Goal: Task Accomplishment & Management: Complete application form

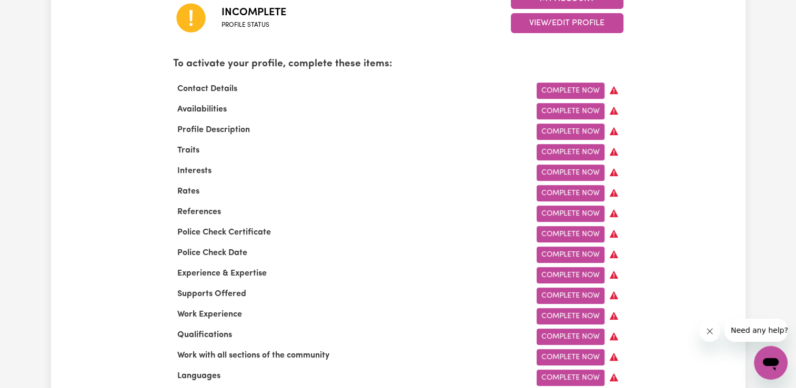
scroll to position [309, 0]
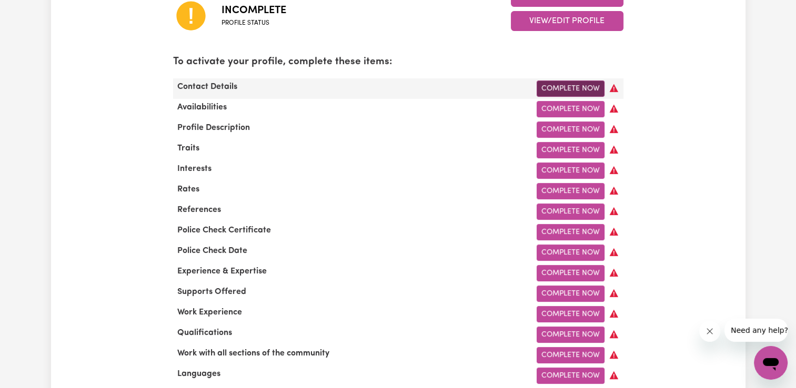
click at [566, 85] on link "Complete Now" at bounding box center [570, 88] width 68 height 16
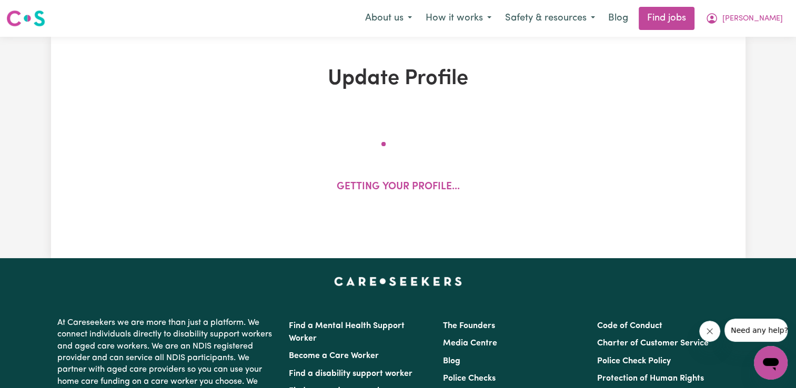
select select "Studying a healthcare related degree or qualification"
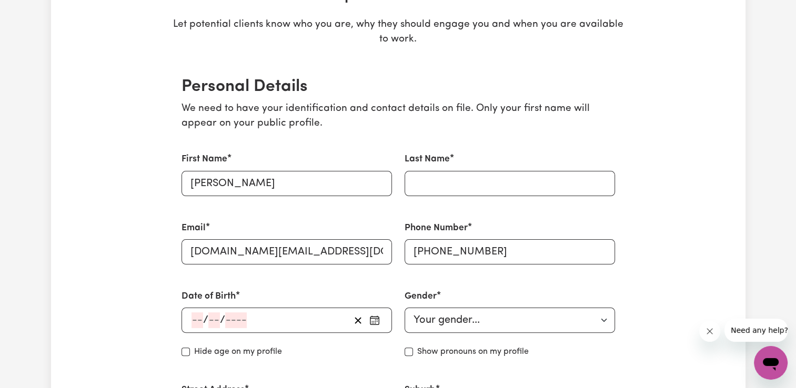
scroll to position [185, 0]
click at [458, 188] on input "Last Name" at bounding box center [509, 182] width 210 height 25
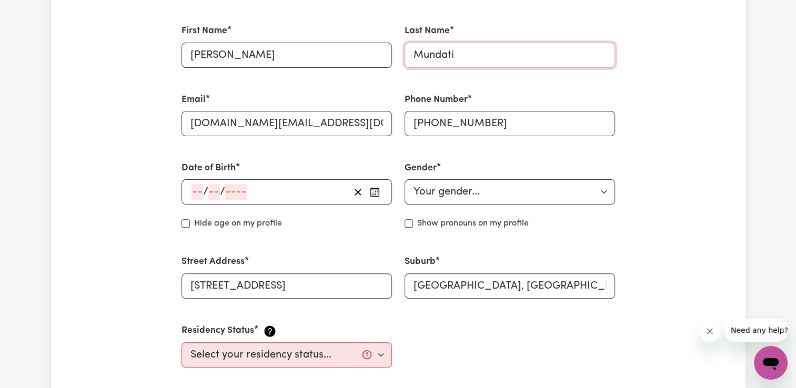
scroll to position [313, 0]
type input "Mundati"
click at [381, 190] on button "button" at bounding box center [374, 192] width 17 height 16
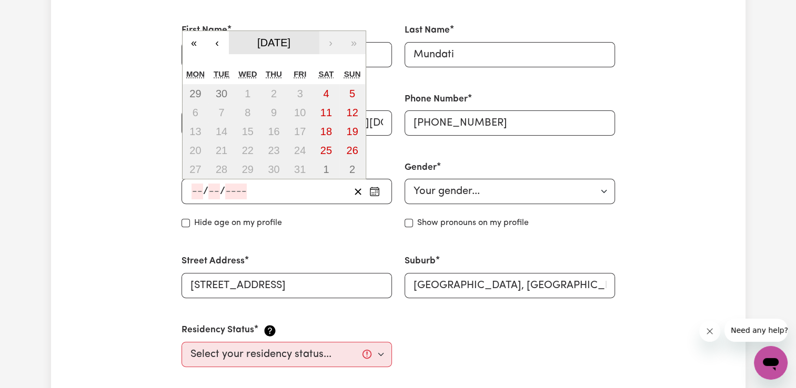
click at [290, 47] on span "[DATE]" at bounding box center [273, 43] width 33 height 12
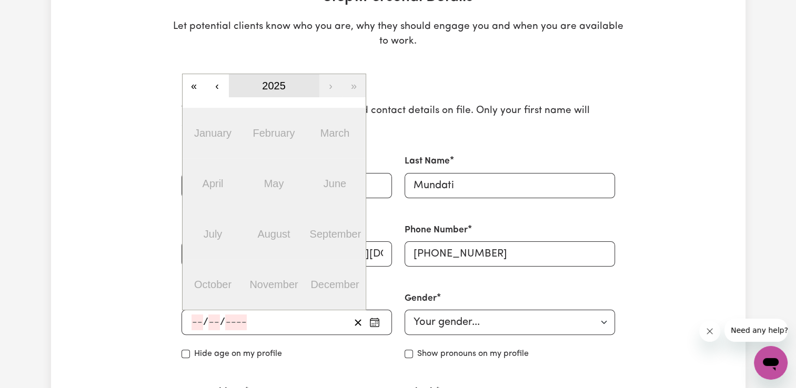
scroll to position [178, 0]
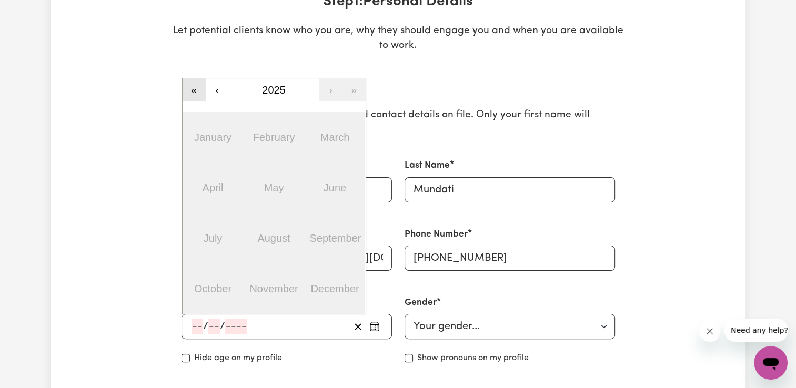
click at [198, 89] on button "«" at bounding box center [193, 89] width 23 height 23
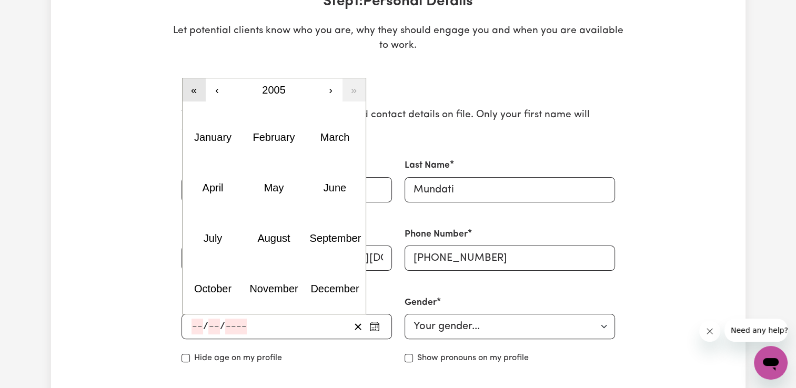
click at [198, 89] on button "«" at bounding box center [193, 89] width 23 height 23
click at [216, 290] on abbr "October" at bounding box center [212, 289] width 37 height 12
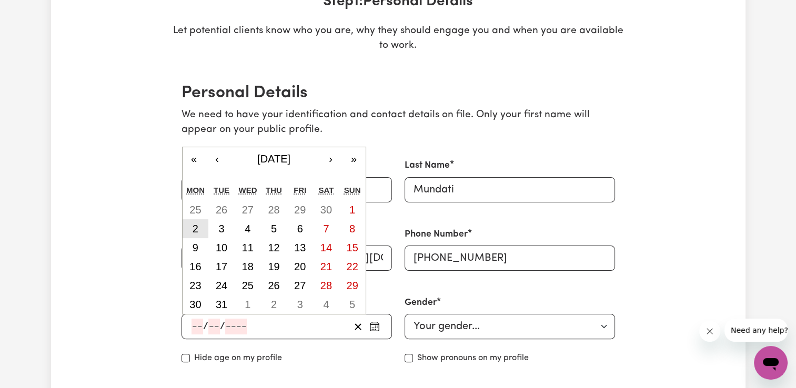
click at [196, 224] on abbr "2" at bounding box center [195, 229] width 6 height 12
type input "[DATE]"
type input "2"
type input "10"
type input "1995"
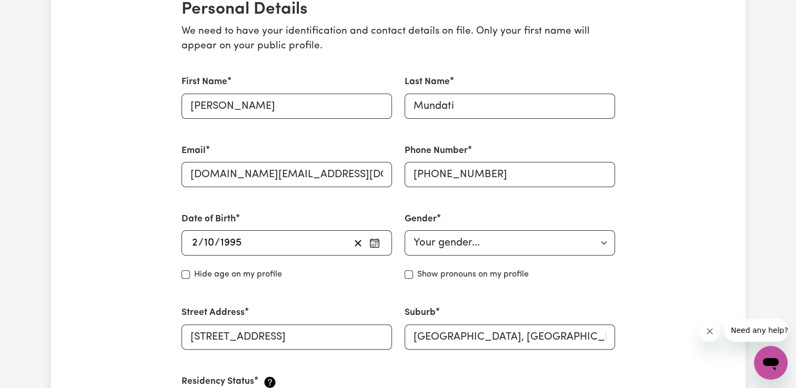
scroll to position [273, 0]
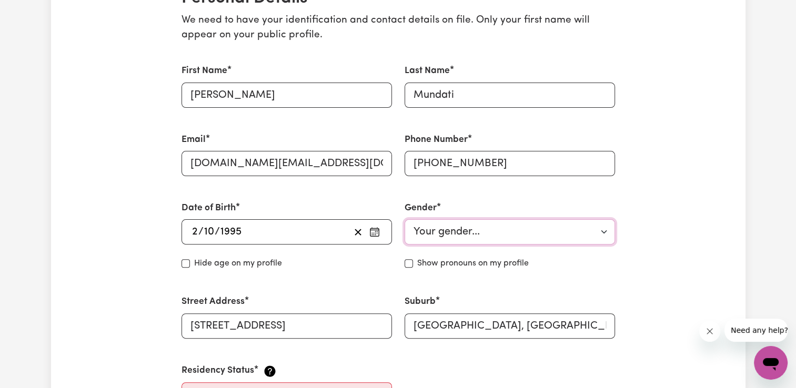
click at [503, 228] on select "Your gender... [DEMOGRAPHIC_DATA] [DEMOGRAPHIC_DATA] [DEMOGRAPHIC_DATA] Other P…" at bounding box center [509, 231] width 210 height 25
select select "[DEMOGRAPHIC_DATA]"
click at [404, 219] on select "Your gender... [DEMOGRAPHIC_DATA] [DEMOGRAPHIC_DATA] [DEMOGRAPHIC_DATA] Other P…" at bounding box center [509, 231] width 210 height 25
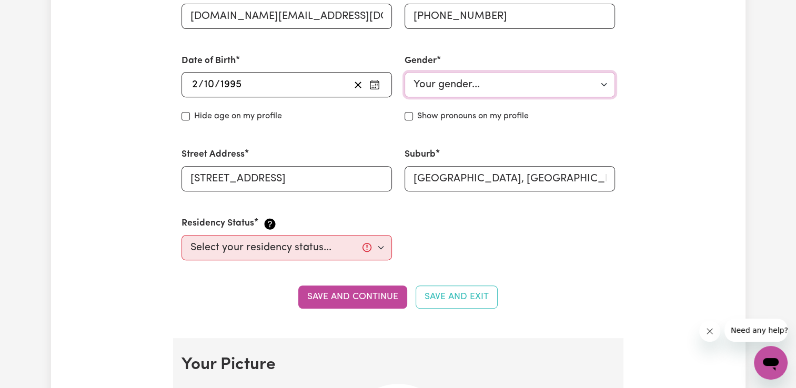
scroll to position [428, 0]
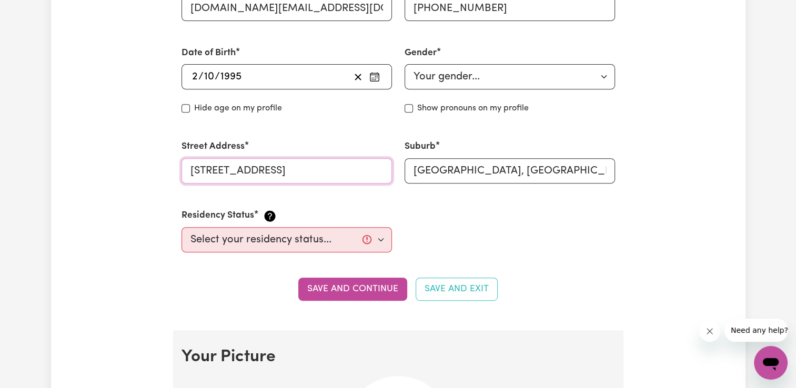
click at [332, 167] on input "[STREET_ADDRESS]" at bounding box center [286, 170] width 210 height 25
drag, startPoint x: 317, startPoint y: 167, endPoint x: 178, endPoint y: 165, distance: 138.3
click at [178, 165] on div "Street Address [STREET_ADDRESS]" at bounding box center [286, 161] width 223 height 68
type input "[STREET_ADDRESS]"
click at [521, 169] on input "[GEOGRAPHIC_DATA], [GEOGRAPHIC_DATA], 2031" at bounding box center [509, 170] width 210 height 25
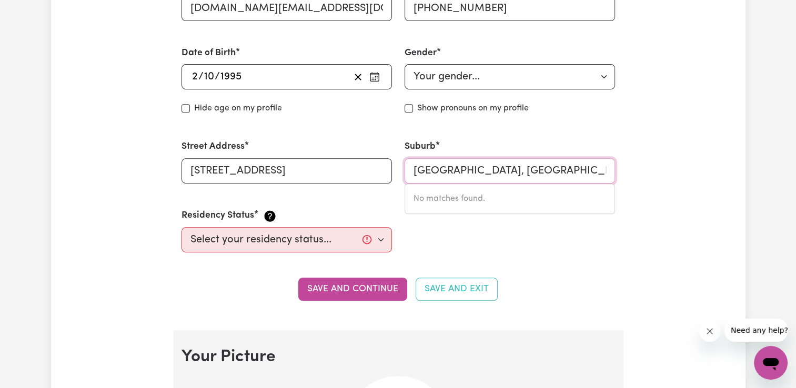
drag, startPoint x: 585, startPoint y: 168, endPoint x: 404, endPoint y: 170, distance: 180.4
click at [404, 170] on input "[GEOGRAPHIC_DATA], [GEOGRAPHIC_DATA], 2031" at bounding box center [509, 170] width 210 height 25
type input "N"
type input "Norwest [GEOGRAPHIC_DATA]"
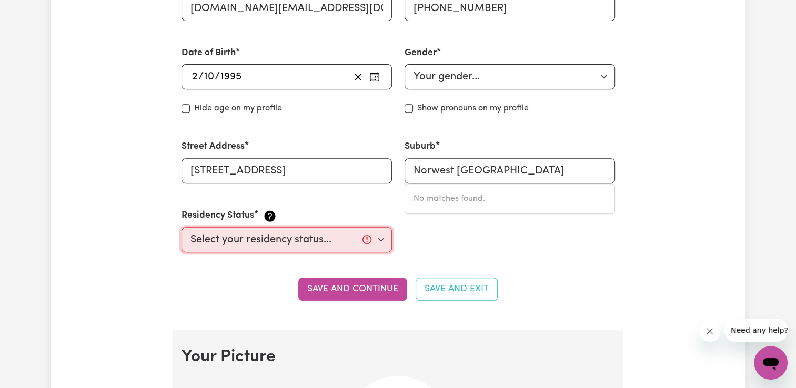
click at [305, 235] on select "Select your residency status... [DEMOGRAPHIC_DATA] citizen Australian PR [DEMOG…" at bounding box center [286, 239] width 210 height 25
select select "[DEMOGRAPHIC_DATA] Work Visa"
click at [181, 227] on select "Select your residency status... [DEMOGRAPHIC_DATA] citizen Australian PR [DEMOG…" at bounding box center [286, 239] width 210 height 25
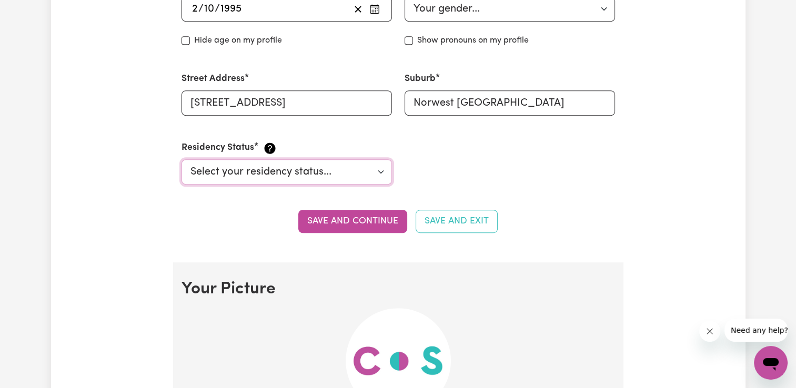
scroll to position [496, 0]
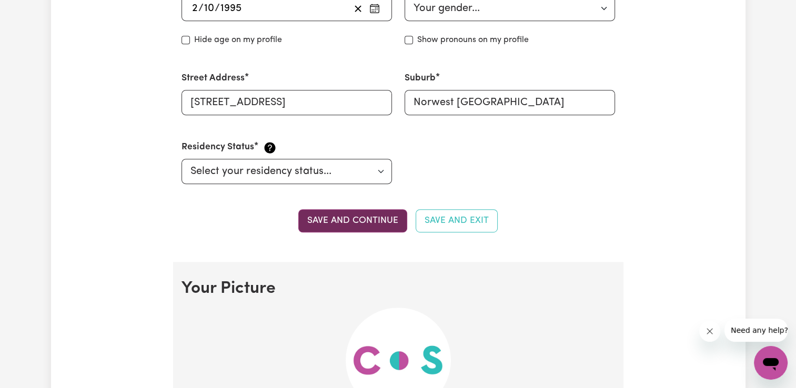
click at [356, 215] on button "Save and continue" at bounding box center [352, 220] width 109 height 23
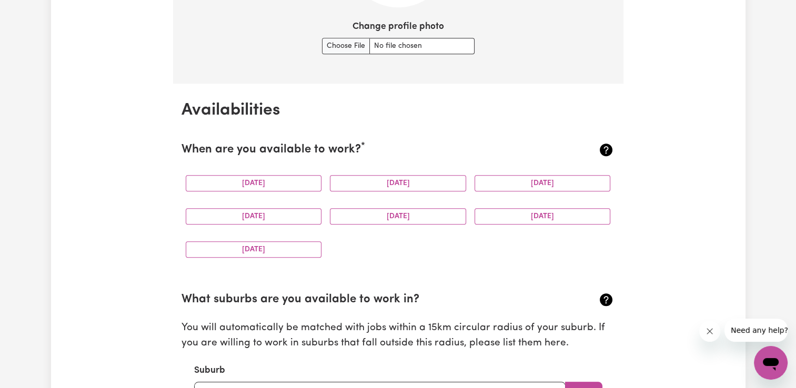
scroll to position [902, 0]
click at [278, 179] on button "[DATE]" at bounding box center [254, 183] width 136 height 16
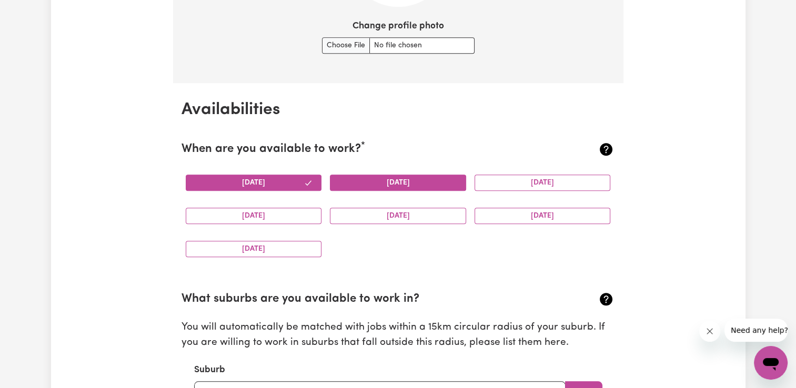
click at [391, 181] on button "[DATE]" at bounding box center [398, 183] width 136 height 16
click at [534, 176] on button "[DATE]" at bounding box center [542, 183] width 136 height 16
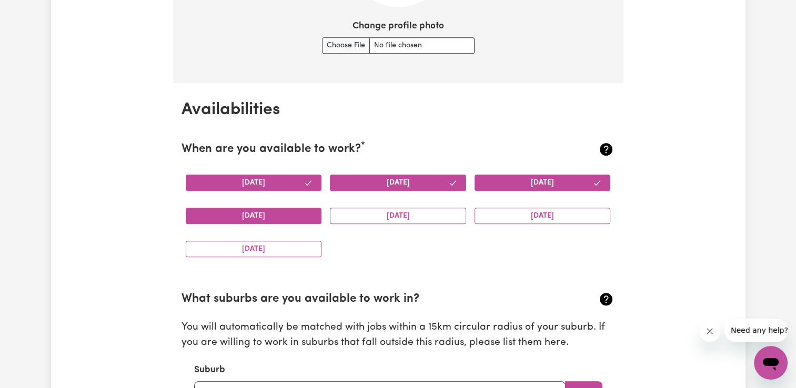
click at [225, 218] on button "[DATE]" at bounding box center [254, 216] width 136 height 16
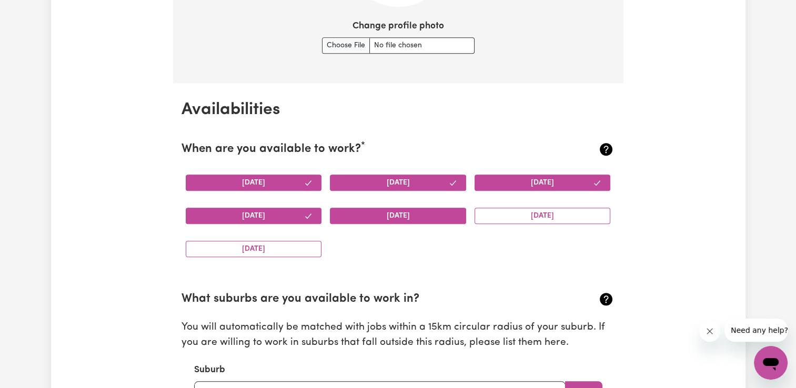
click at [390, 214] on button "[DATE]" at bounding box center [398, 216] width 136 height 16
click at [542, 208] on button "[DATE]" at bounding box center [542, 216] width 136 height 16
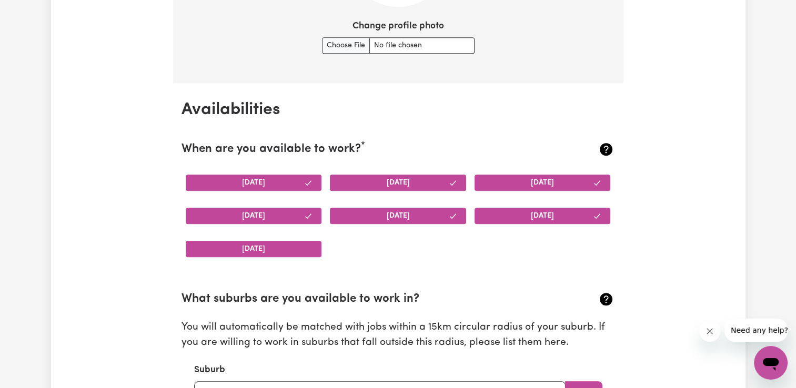
click at [261, 251] on button "[DATE]" at bounding box center [254, 249] width 136 height 16
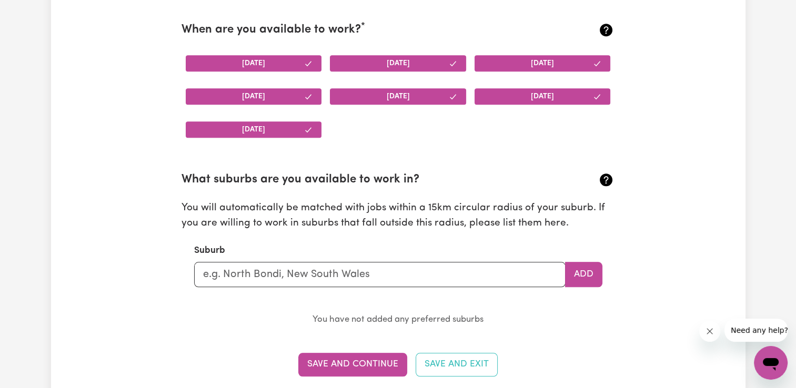
scroll to position [1050, 0]
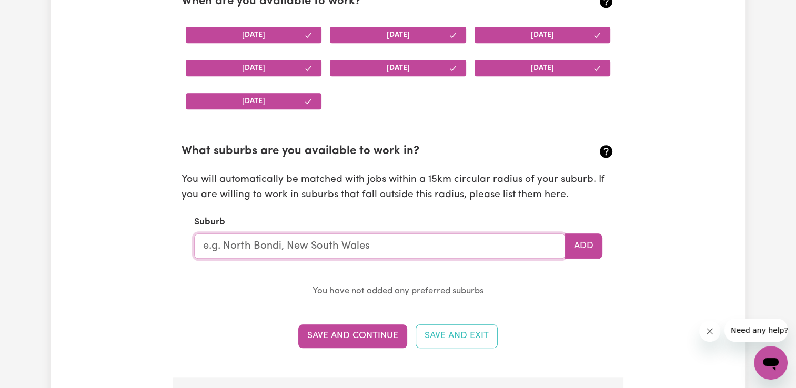
click at [545, 238] on input "text" at bounding box center [379, 245] width 371 height 25
click at [575, 240] on button "Add" at bounding box center [583, 245] width 37 height 25
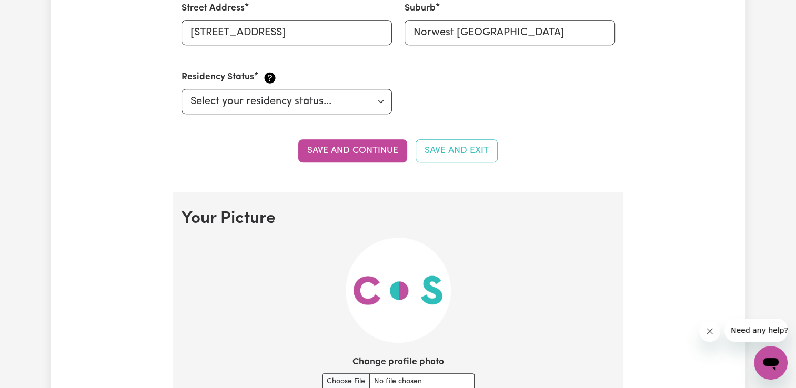
scroll to position [470, 0]
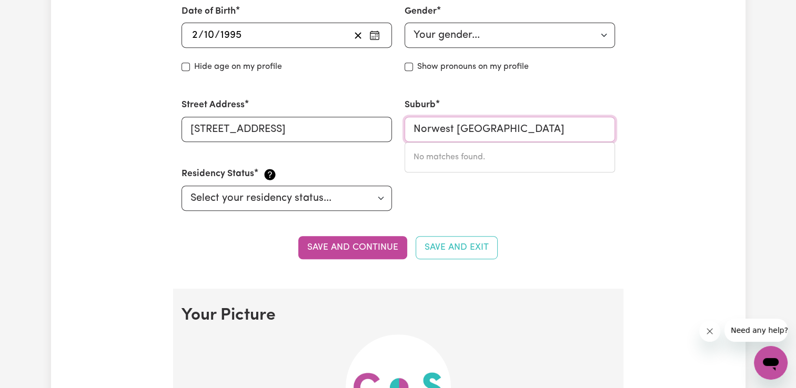
click at [559, 130] on input "Norwest [GEOGRAPHIC_DATA]" at bounding box center [509, 129] width 210 height 25
drag, startPoint x: 555, startPoint y: 131, endPoint x: 410, endPoint y: 129, distance: 145.7
click at [410, 129] on input "Norwest [GEOGRAPHIC_DATA]" at bounding box center [509, 129] width 210 height 25
type input "bella"
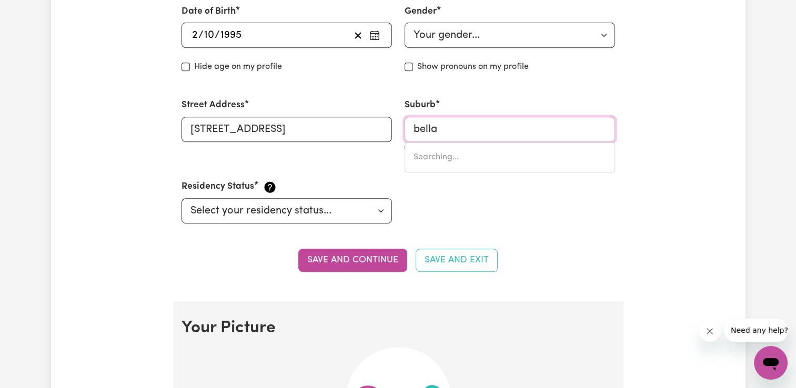
type input "[GEOGRAPHIC_DATA], [GEOGRAPHIC_DATA], 4570"
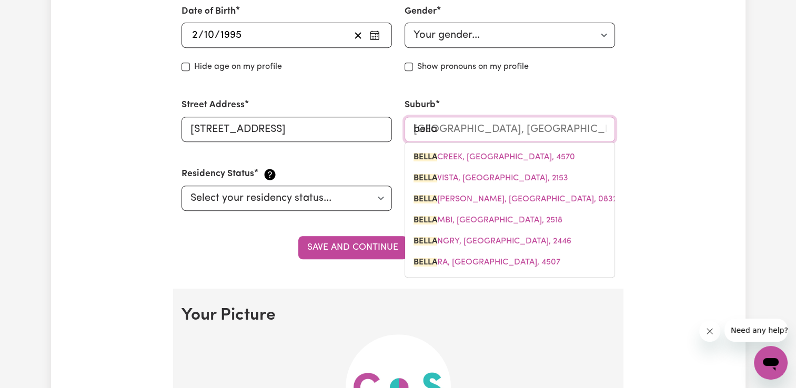
type input "bellav"
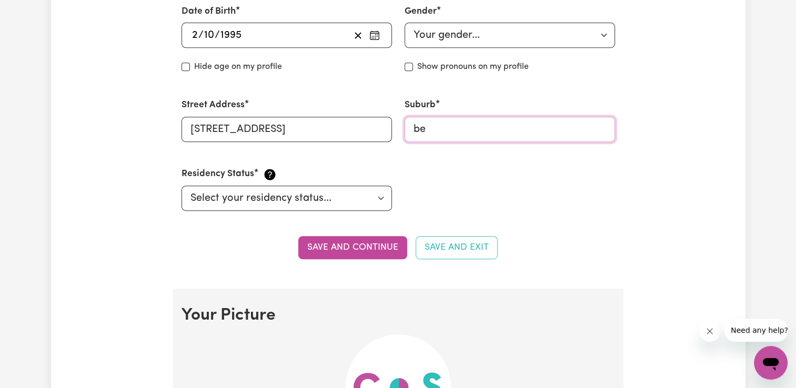
type input "b"
type input "2153"
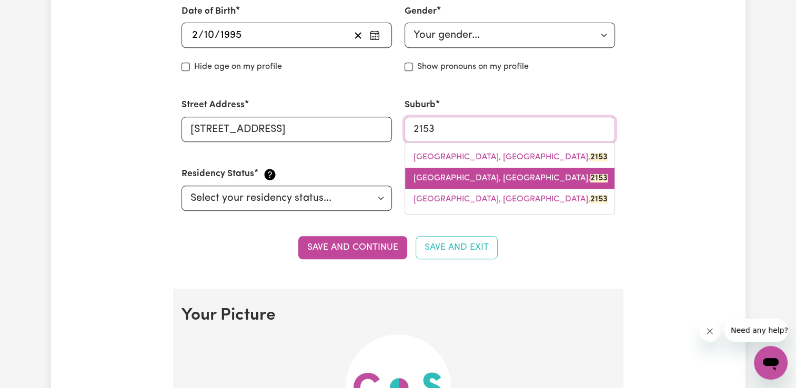
click at [480, 178] on span "[GEOGRAPHIC_DATA], [GEOGRAPHIC_DATA], 2153" at bounding box center [510, 178] width 194 height 8
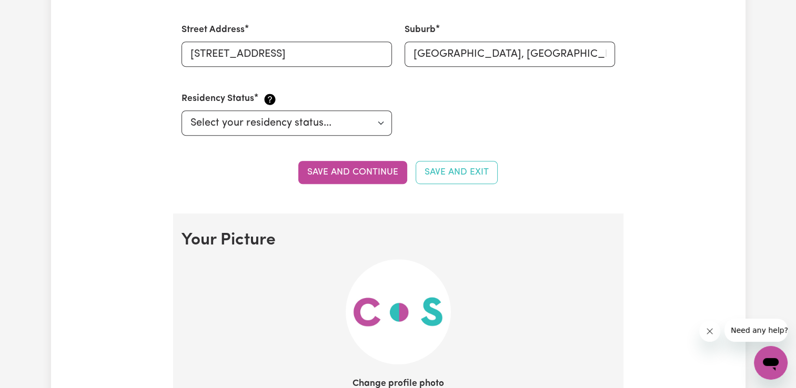
scroll to position [556, 0]
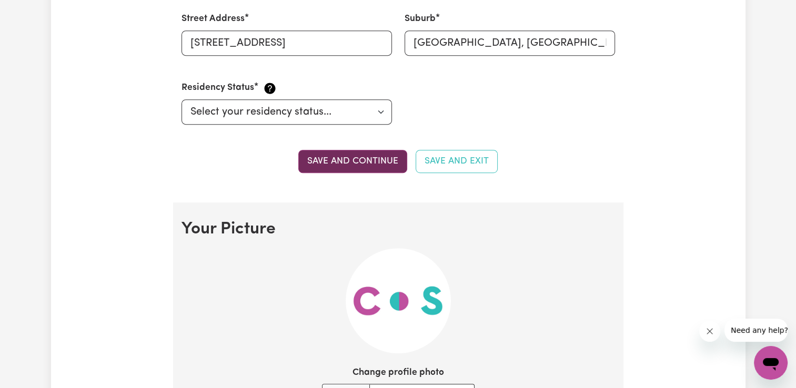
click at [361, 166] on button "Save and continue" at bounding box center [352, 161] width 109 height 23
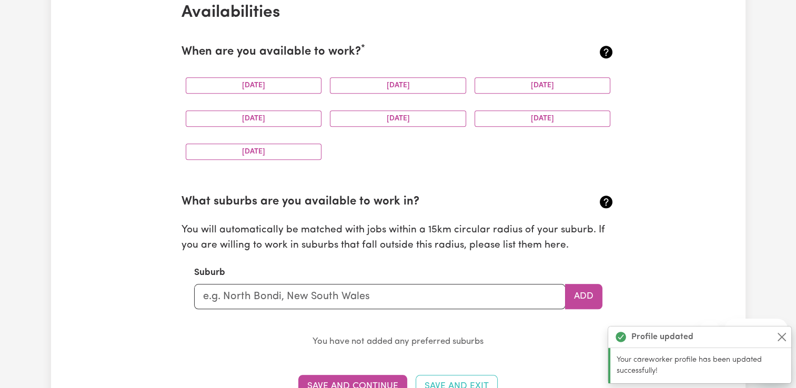
scroll to position [1001, 0]
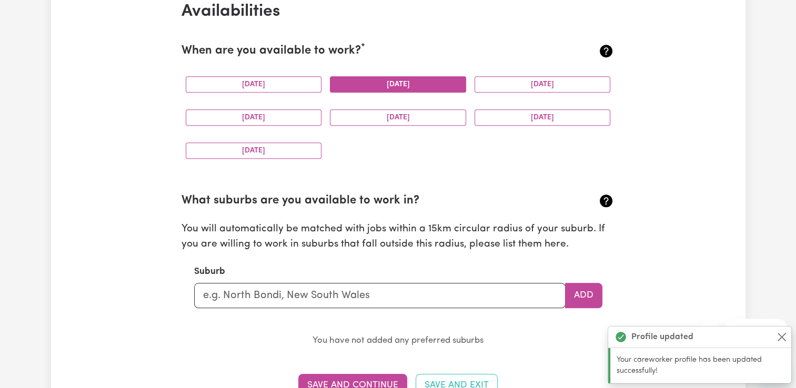
drag, startPoint x: 261, startPoint y: 83, endPoint x: 400, endPoint y: 87, distance: 139.4
click at [400, 87] on div "[DATE] [DATE] [DATE] [DATE] [DATE] [DATE] [DATE]" at bounding box center [397, 117] width 433 height 99
click at [400, 87] on button "[DATE]" at bounding box center [398, 84] width 136 height 16
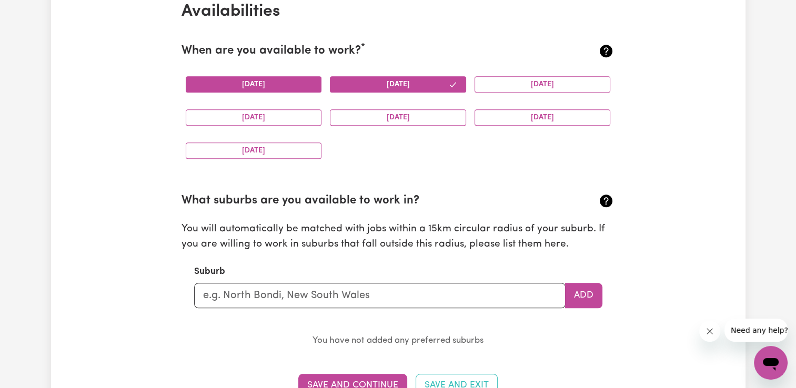
click at [294, 83] on button "[DATE]" at bounding box center [254, 84] width 136 height 16
click at [551, 85] on button "[DATE]" at bounding box center [542, 84] width 136 height 16
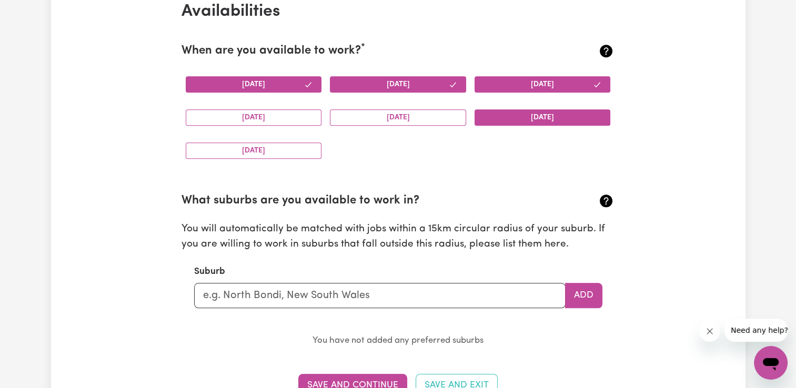
click at [527, 120] on button "[DATE]" at bounding box center [542, 117] width 136 height 16
click at [401, 123] on button "[DATE]" at bounding box center [398, 117] width 136 height 16
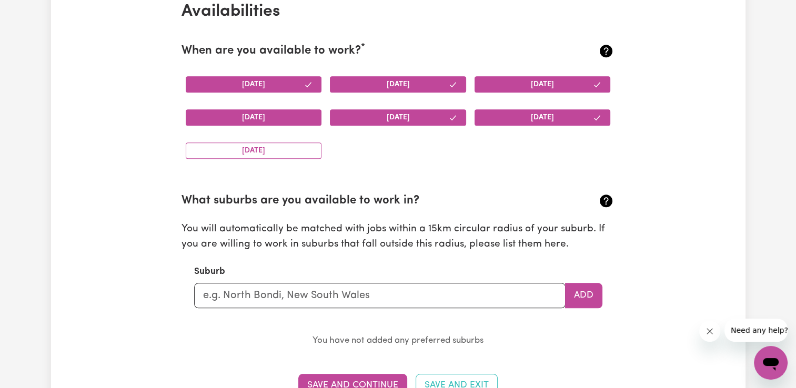
click at [267, 115] on button "[DATE]" at bounding box center [254, 117] width 136 height 16
click at [269, 145] on button "[DATE]" at bounding box center [254, 151] width 136 height 16
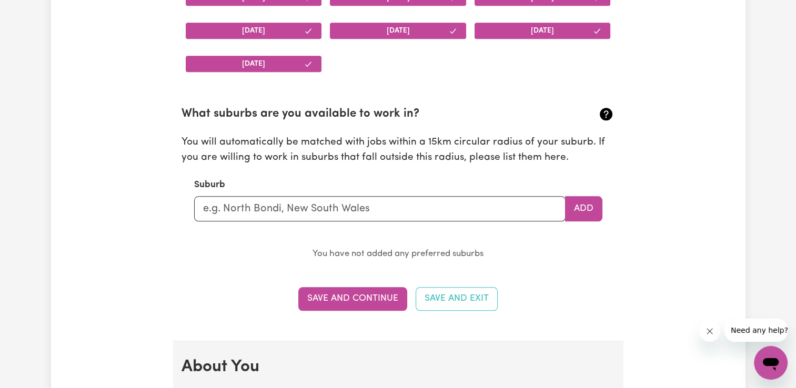
scroll to position [1090, 0]
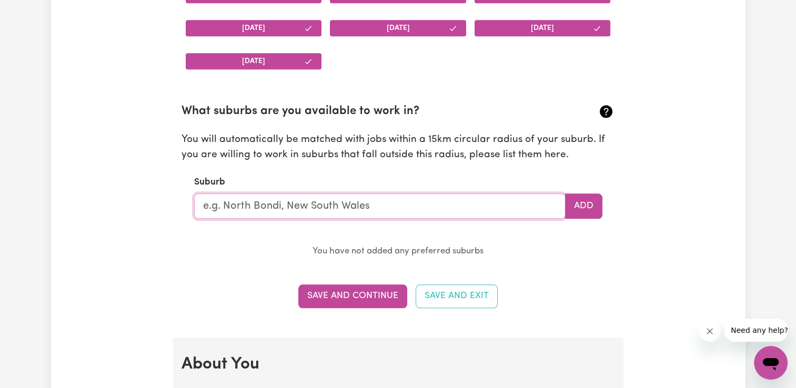
click at [516, 207] on input "text" at bounding box center [379, 206] width 371 height 25
type input "bla"
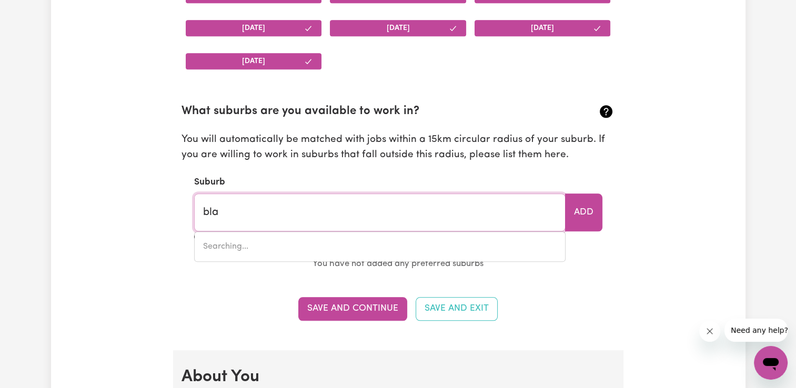
type input "[GEOGRAPHIC_DATA], [GEOGRAPHIC_DATA], 2439"
type input "blac"
type input "[STREET_ADDRESS]"
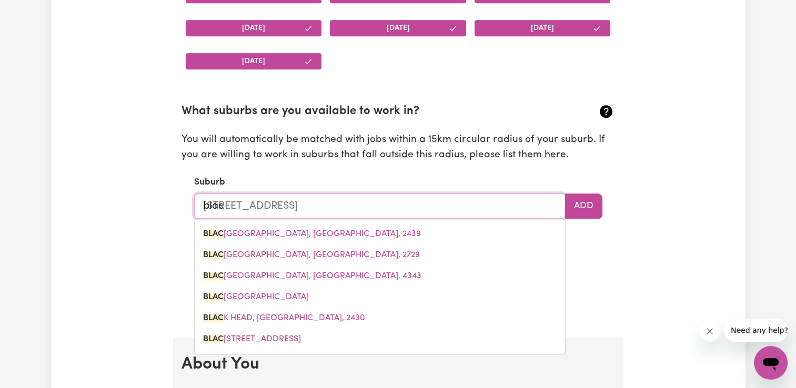
type input "black"
type input "[GEOGRAPHIC_DATA], [GEOGRAPHIC_DATA], 2439"
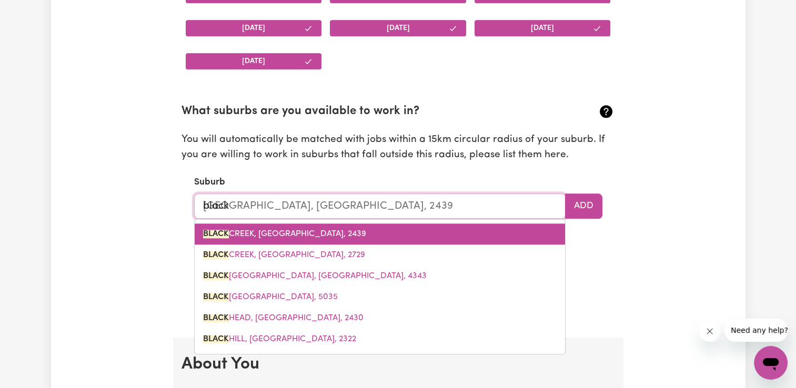
type input "blackt"
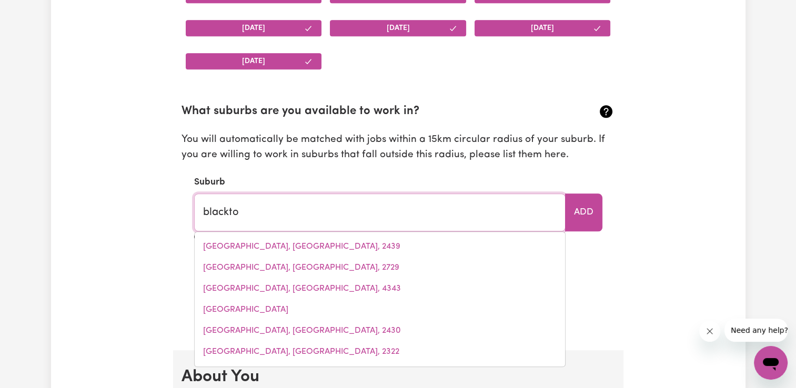
type input "blacktow"
type input "blacktowN, [GEOGRAPHIC_DATA], 2148"
type input "[GEOGRAPHIC_DATA]"
type input "[GEOGRAPHIC_DATA], [GEOGRAPHIC_DATA], 2148"
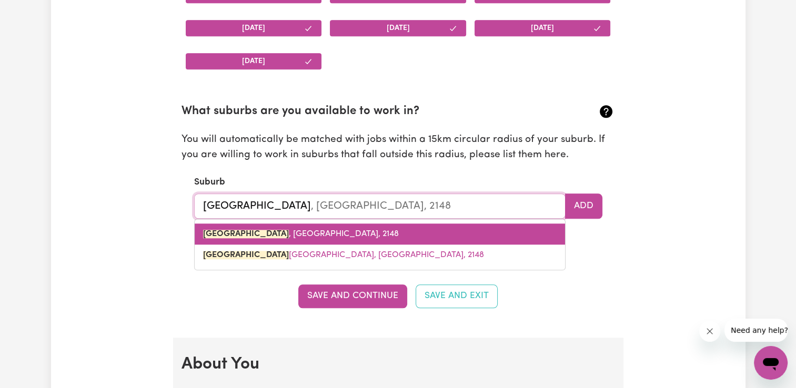
click at [295, 232] on span "[GEOGRAPHIC_DATA] , [GEOGRAPHIC_DATA], 2148" at bounding box center [301, 234] width 196 height 8
type input "[GEOGRAPHIC_DATA], [GEOGRAPHIC_DATA], 2148"
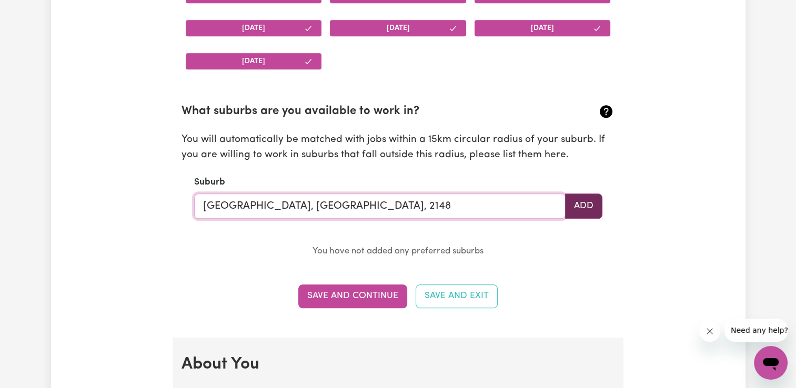
type input "[GEOGRAPHIC_DATA], [GEOGRAPHIC_DATA], 2148"
click at [575, 203] on button "Add" at bounding box center [583, 206] width 37 height 25
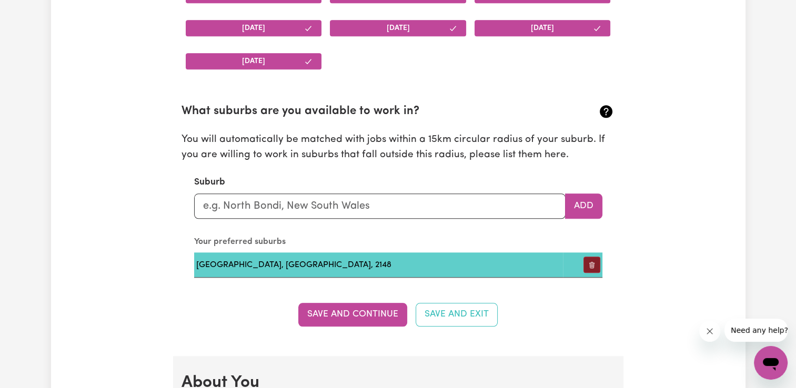
click at [591, 268] on button "button" at bounding box center [591, 265] width 17 height 16
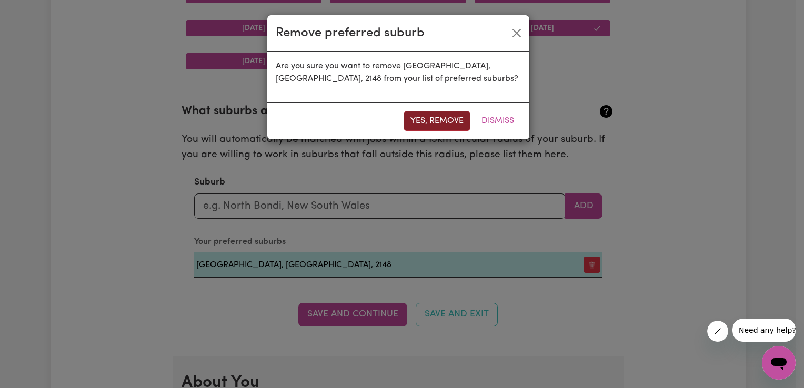
click at [450, 127] on button "Yes, remove" at bounding box center [436, 121] width 67 height 20
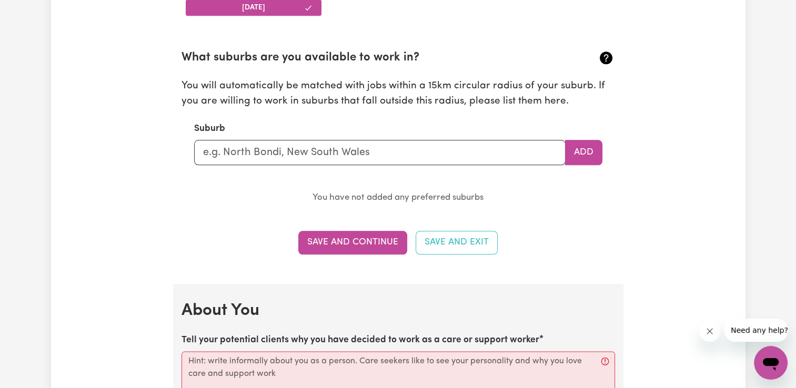
scroll to position [1145, 0]
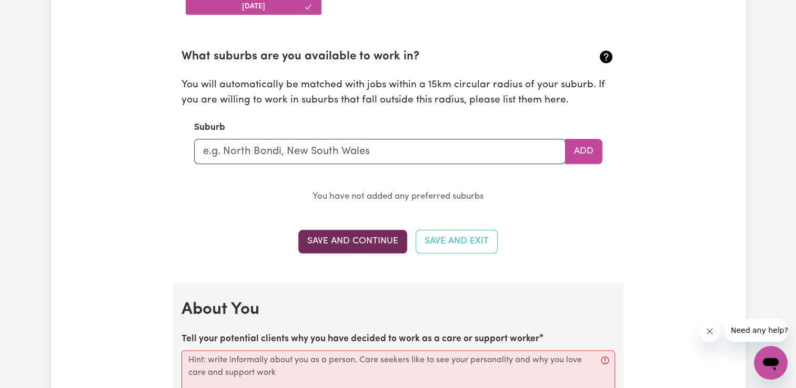
click at [347, 243] on button "Save and Continue" at bounding box center [352, 241] width 109 height 23
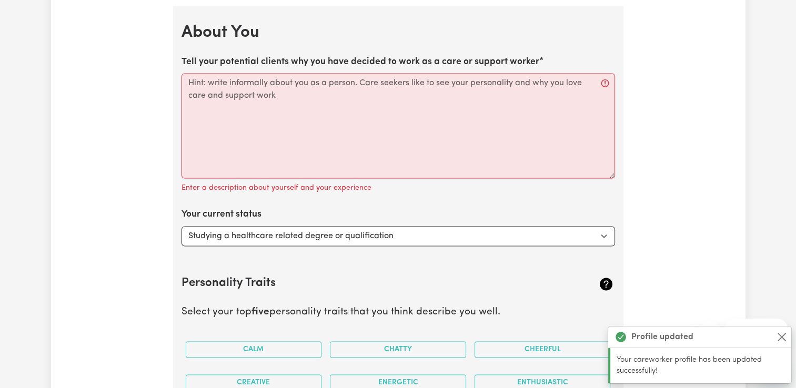
scroll to position [1426, 0]
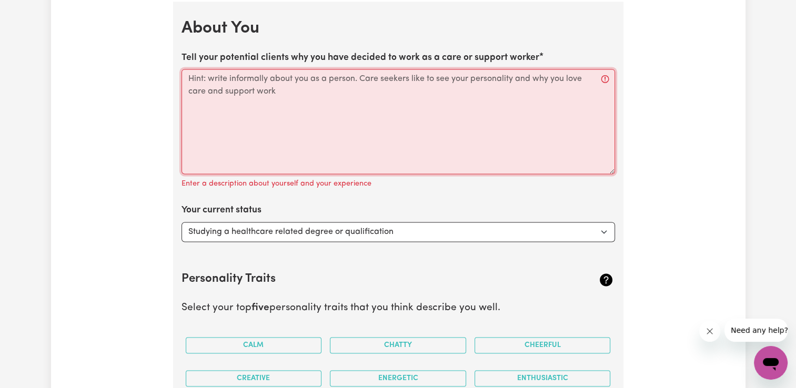
click at [336, 121] on textarea "Tell your potential clients why you have decided to work as a care or support w…" at bounding box center [397, 121] width 433 height 105
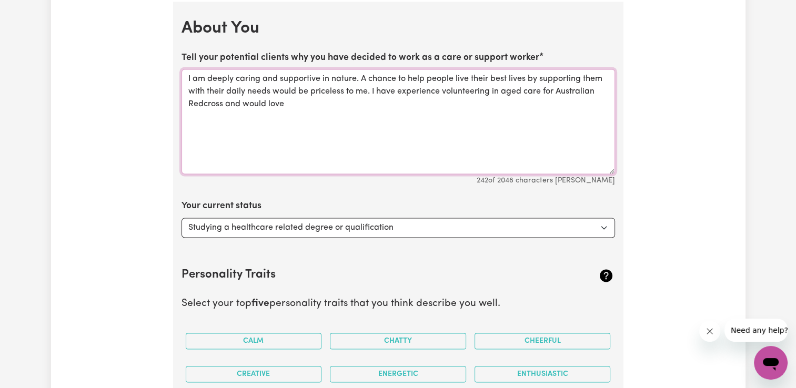
click at [283, 104] on textarea "I am deeply caring and supportive in nature. A chance to help people live their…" at bounding box center [397, 121] width 433 height 105
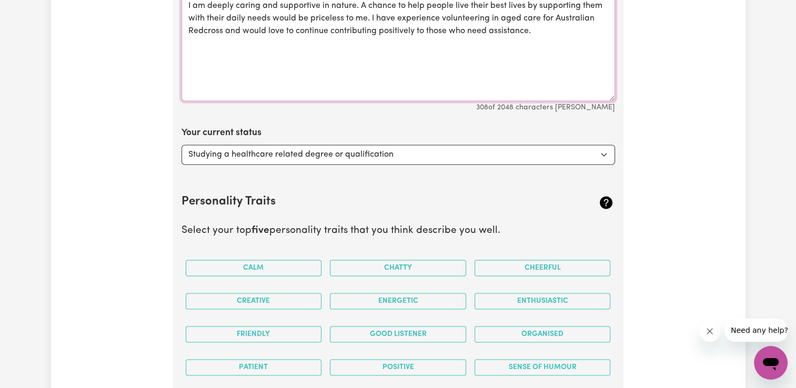
scroll to position [1501, 0]
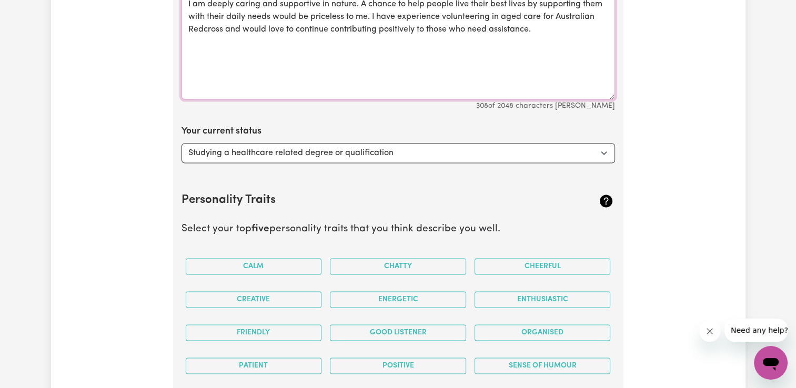
type textarea "I am deeply caring and supportive in nature. A chance to help people live their…"
click at [316, 147] on select "Select... Studying a healthcare related degree or qualification Studying a non-…" at bounding box center [397, 153] width 433 height 20
select select "Looking for work - I just graduated"
click at [181, 143] on select "Select... Studying a healthcare related degree or qualification Studying a non-…" at bounding box center [397, 153] width 433 height 20
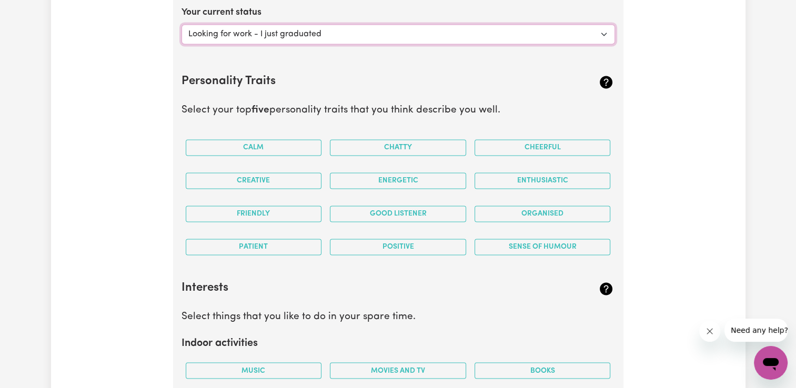
scroll to position [1620, 0]
click at [532, 146] on button "Cheerful" at bounding box center [542, 147] width 136 height 16
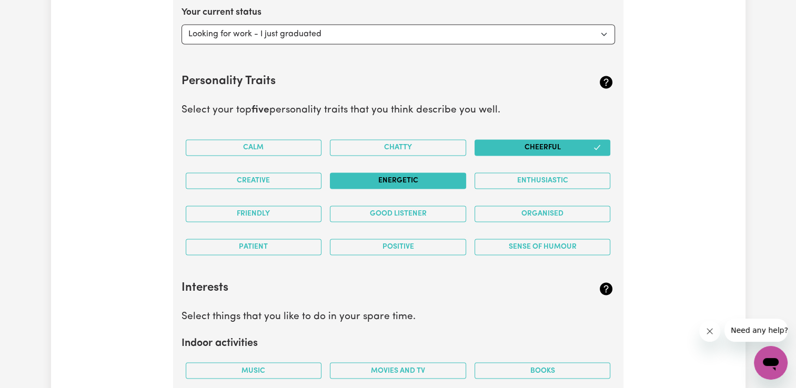
click at [427, 176] on button "Energetic" at bounding box center [398, 180] width 136 height 16
click at [527, 176] on button "Enthusiastic" at bounding box center [542, 180] width 136 height 16
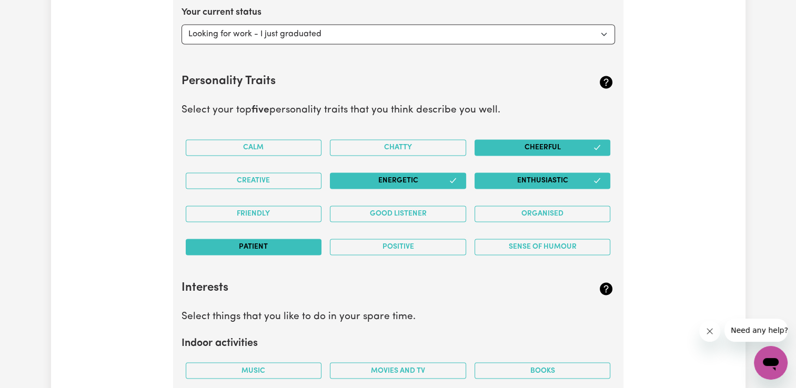
click at [286, 245] on button "Patient" at bounding box center [254, 247] width 136 height 16
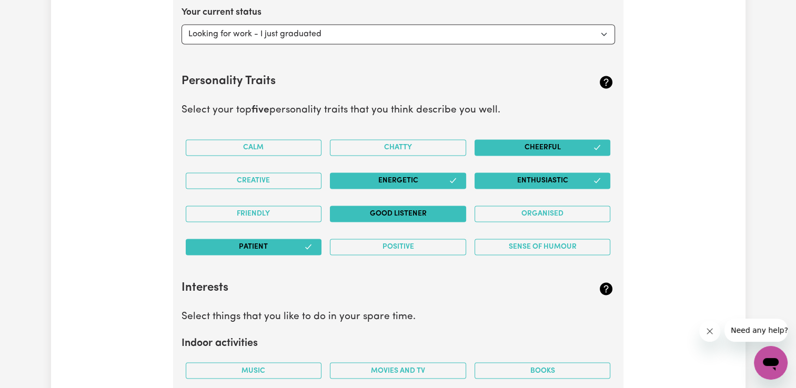
click at [433, 209] on button "Good Listener" at bounding box center [398, 214] width 136 height 16
click at [560, 175] on button "Enthusiastic" at bounding box center [542, 180] width 136 height 16
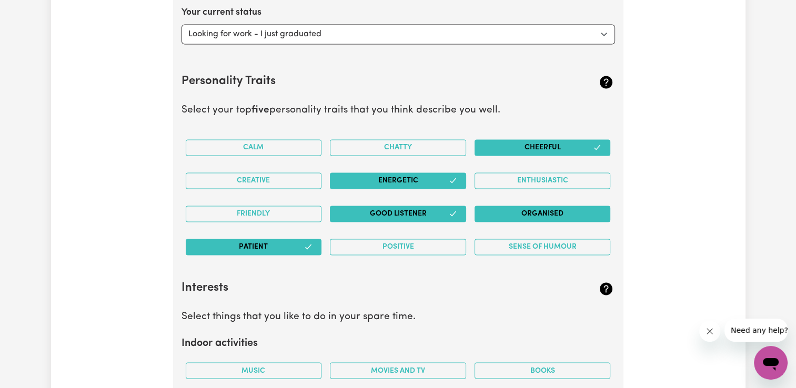
click at [543, 213] on button "Organised" at bounding box center [542, 214] width 136 height 16
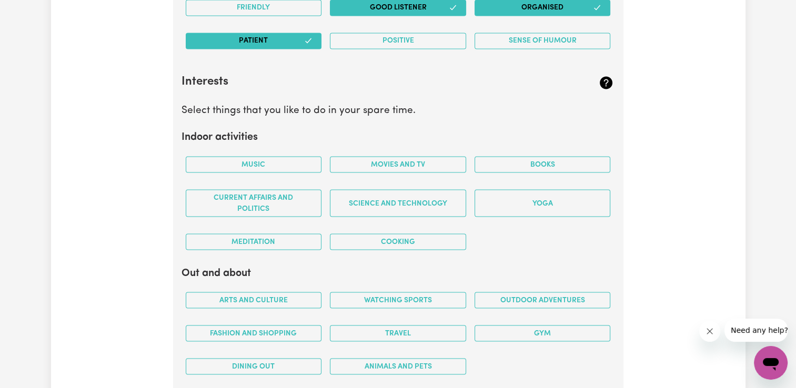
scroll to position [1828, 0]
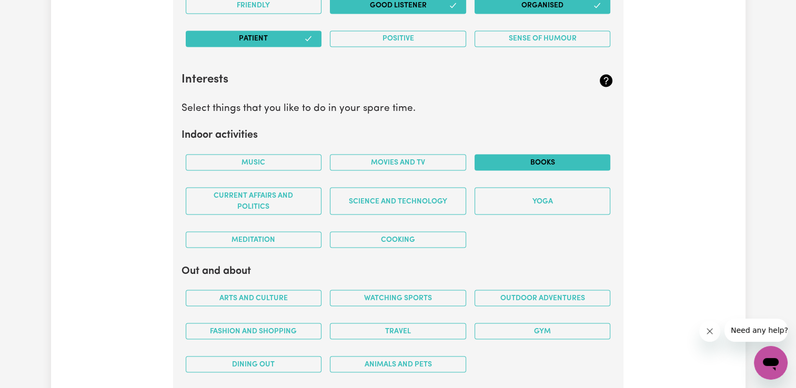
click at [534, 165] on button "Books" at bounding box center [542, 162] width 136 height 16
click at [393, 155] on button "Movies and TV" at bounding box center [398, 162] width 136 height 16
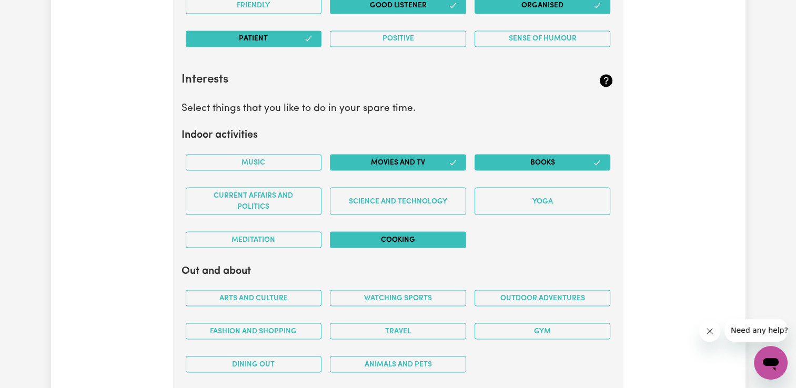
click at [368, 234] on button "Cooking" at bounding box center [398, 239] width 136 height 16
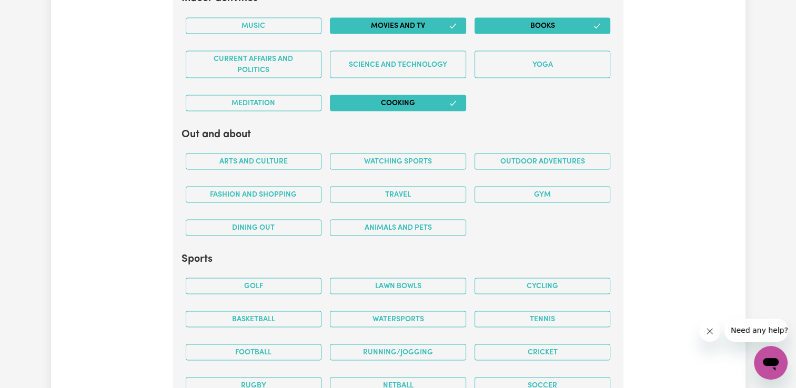
scroll to position [1986, 0]
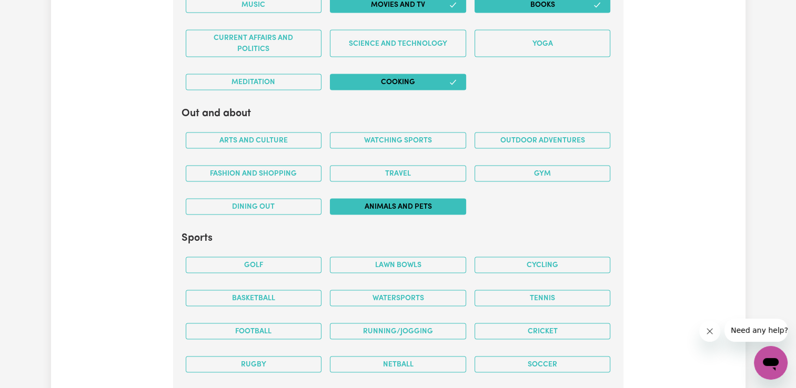
click at [362, 202] on button "Animals and pets" at bounding box center [398, 206] width 136 height 16
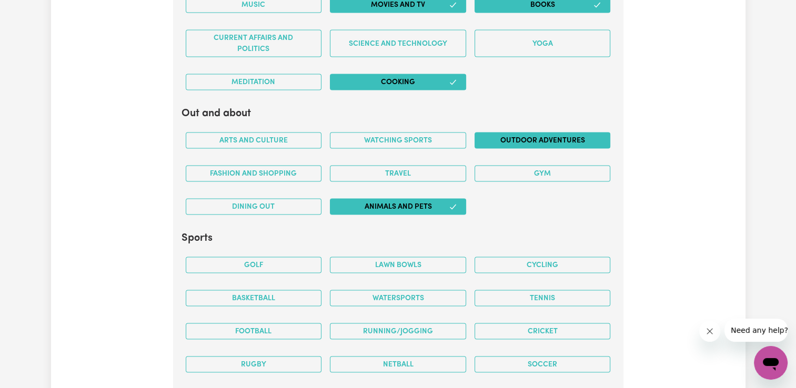
click at [541, 137] on button "Outdoor adventures" at bounding box center [542, 140] width 136 height 16
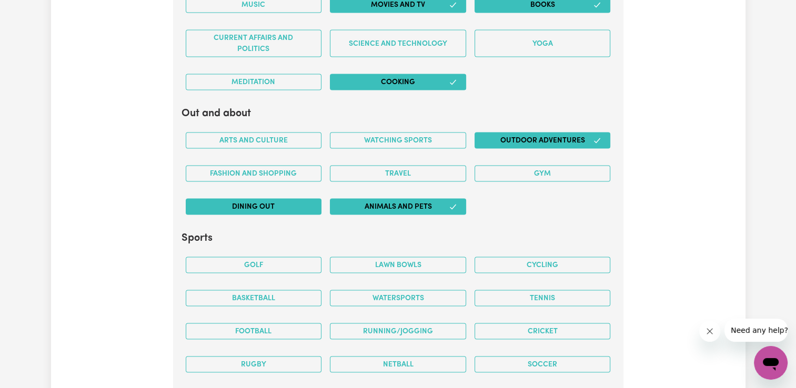
click at [262, 207] on button "Dining out" at bounding box center [254, 206] width 136 height 16
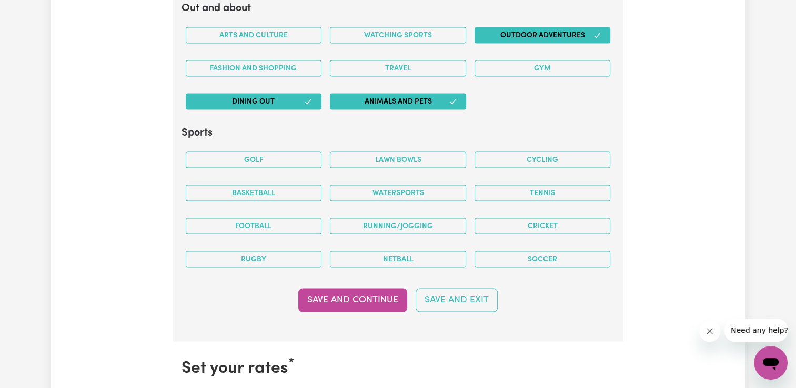
scroll to position [2093, 0]
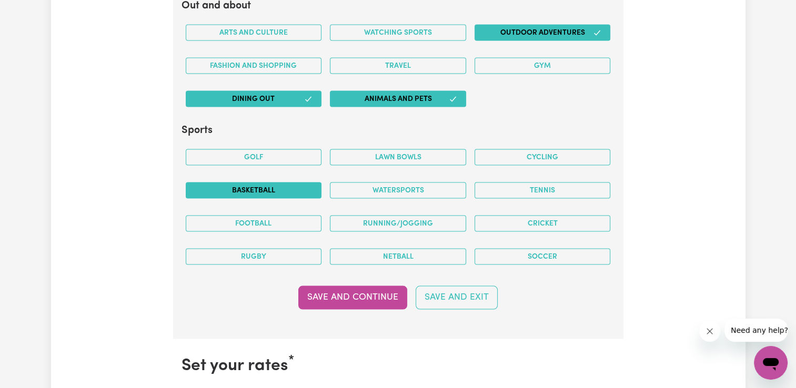
click at [286, 188] on button "Basketball" at bounding box center [254, 190] width 136 height 16
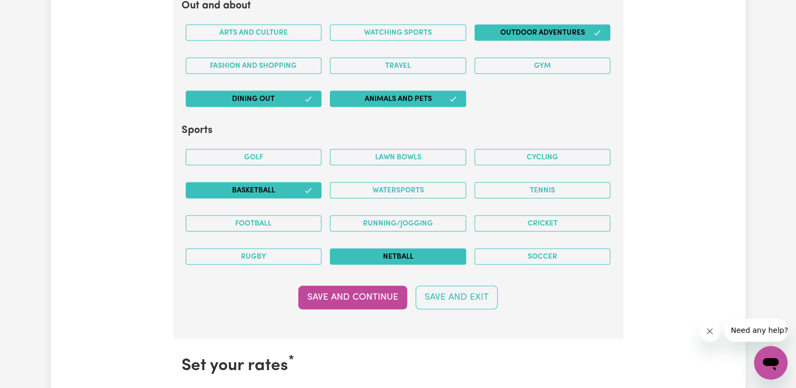
click at [422, 257] on button "Netball" at bounding box center [398, 257] width 136 height 16
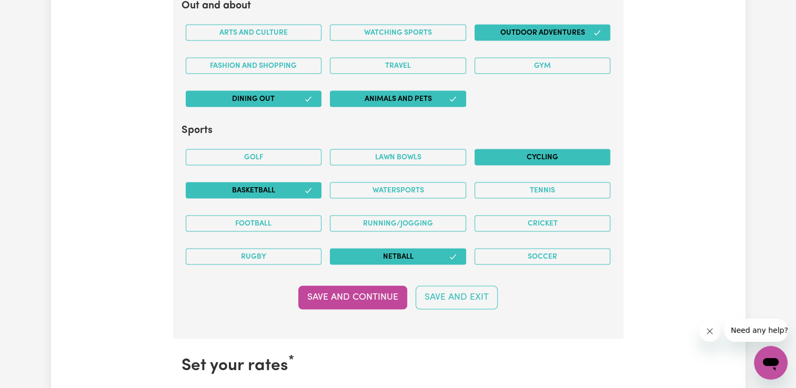
click at [550, 152] on button "Cycling" at bounding box center [542, 157] width 136 height 16
click at [368, 298] on button "Save and Continue" at bounding box center [352, 297] width 109 height 23
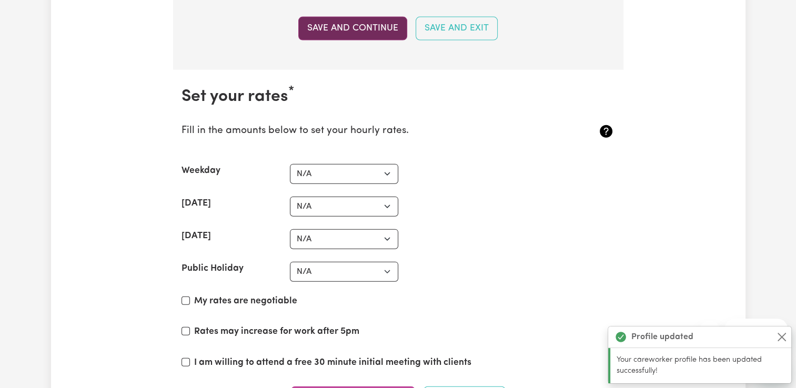
scroll to position [2428, 0]
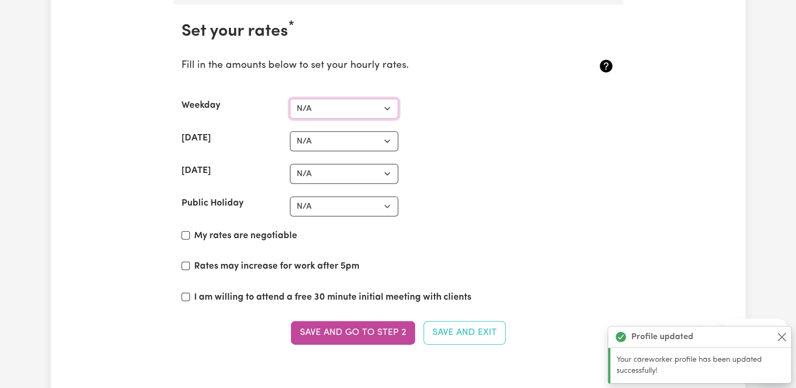
click at [387, 106] on select "N/A $37 $38 $39 $40 $41 $42 $43 $44 $45 $46 $47 $48 $49 $50 $51 $52 $53 $54 $55…" at bounding box center [344, 109] width 108 height 20
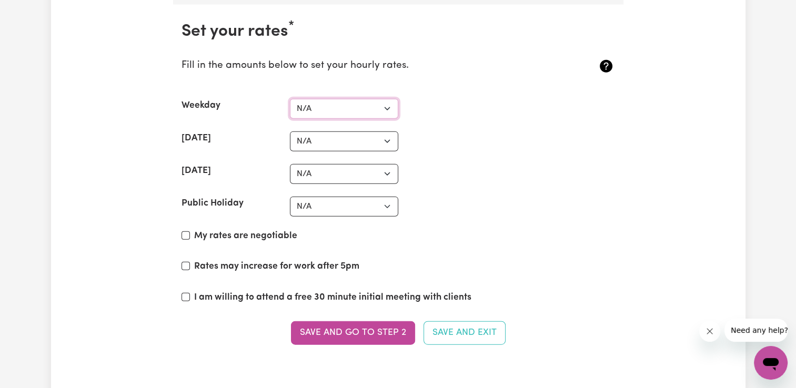
select select "37"
click at [290, 99] on select "N/A $37 $38 $39 $40 $41 $42 $43 $44 $45 $46 $47 $48 $49 $50 $51 $52 $53 $54 $55…" at bounding box center [344, 109] width 108 height 20
click at [357, 137] on select "N/A $37 $38 $39 $40 $41 $42 $43 $44 $45 $46 $47 $48 $49 $50 $51 $52 $53 $54 $55…" at bounding box center [344, 141] width 108 height 20
select select "40"
click at [290, 131] on select "N/A $37 $38 $39 $40 $41 $42 $43 $44 $45 $46 $47 $48 $49 $50 $51 $52 $53 $54 $55…" at bounding box center [344, 141] width 108 height 20
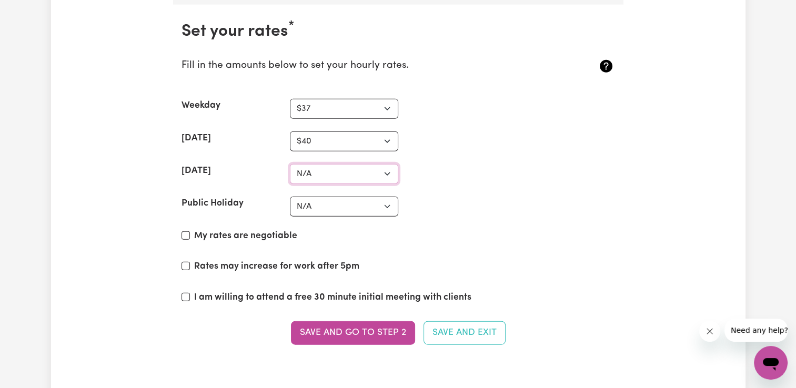
click at [350, 170] on select "N/A $37 $38 $39 $40 $41 $42 $43 $44 $45 $46 $47 $48 $49 $50 $51 $52 $53 $54 $55…" at bounding box center [344, 174] width 108 height 20
select select "40"
click at [290, 164] on select "N/A $37 $38 $39 $40 $41 $42 $43 $44 $45 $46 $47 $48 $49 $50 $51 $52 $53 $54 $55…" at bounding box center [344, 174] width 108 height 20
click at [385, 207] on select "N/A $37 $38 $39 $40 $41 $42 $43 $44 $45 $46 $47 $48 $49 $50 $51 $52 $53 $54 $55…" at bounding box center [344, 207] width 108 height 20
select select "50"
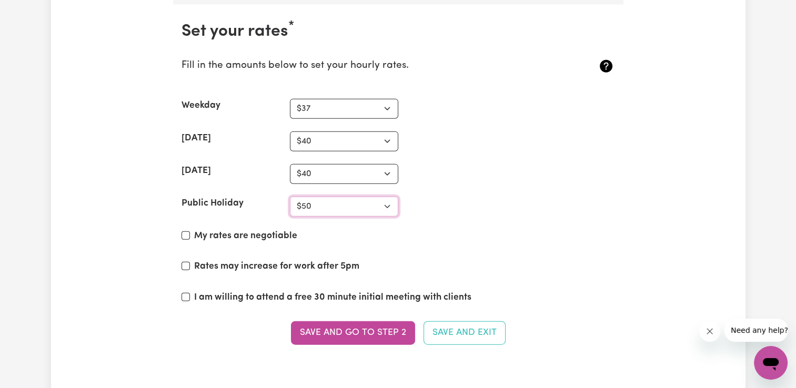
click at [290, 197] on select "N/A $37 $38 $39 $40 $41 $42 $43 $44 $45 $46 $47 $48 $49 $50 $51 $52 $53 $54 $55…" at bounding box center [344, 207] width 108 height 20
click at [186, 231] on input "My rates are negotiable" at bounding box center [185, 235] width 8 height 8
checkbox input "true"
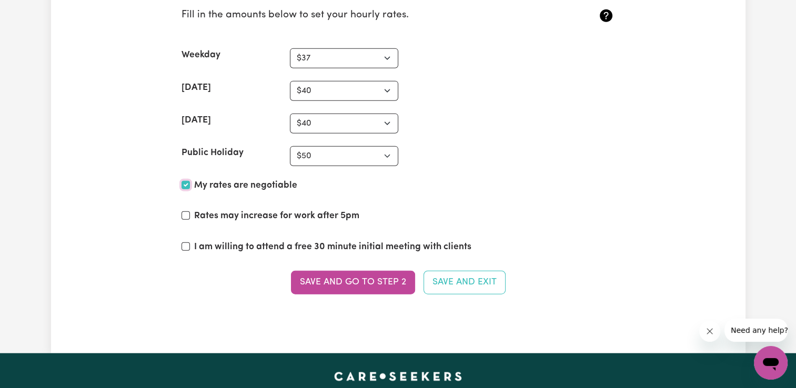
scroll to position [2478, 0]
click at [187, 242] on input "I am willing to attend a free 30 minute initial meeting with clients" at bounding box center [185, 246] width 8 height 8
checkbox input "true"
click at [360, 275] on button "Save and go to Step 2" at bounding box center [353, 282] width 124 height 23
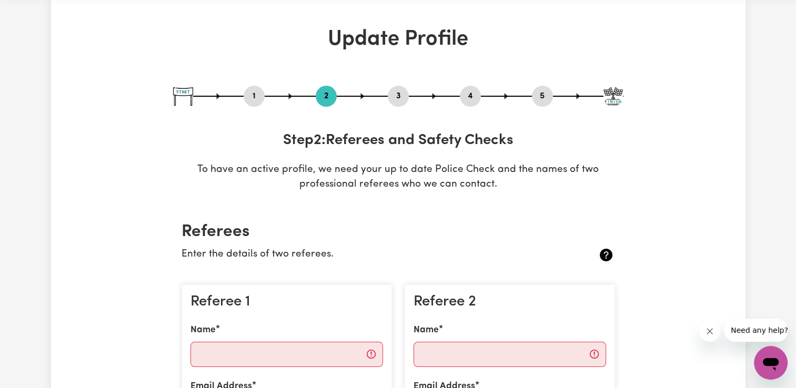
scroll to position [40, 0]
